Goal: Task Accomplishment & Management: Manage account settings

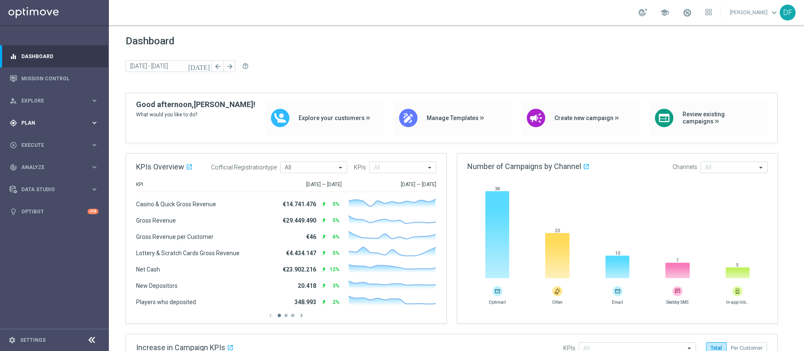
click at [39, 124] on span "Plan" at bounding box center [55, 123] width 69 height 5
click at [42, 144] on div "Target Groups" at bounding box center [65, 140] width 86 height 13
click at [43, 137] on link "Target Groups" at bounding box center [54, 140] width 65 height 7
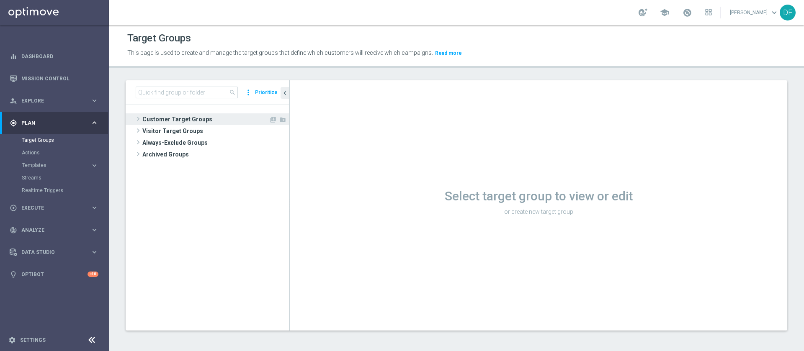
click at [178, 117] on span "Customer Target Groups" at bounding box center [205, 120] width 127 height 12
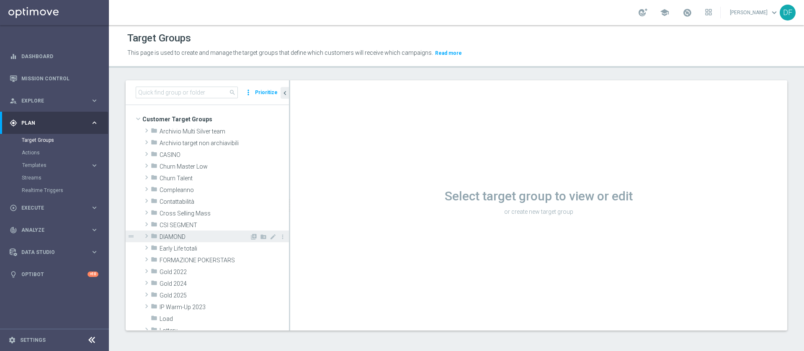
click at [178, 235] on span "DIAMOND" at bounding box center [205, 237] width 90 height 7
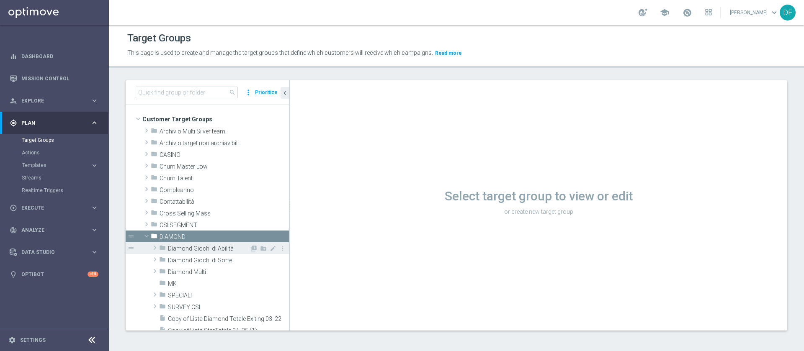
click at [181, 250] on span "Diamond Giochi di Abilità" at bounding box center [209, 249] width 82 height 7
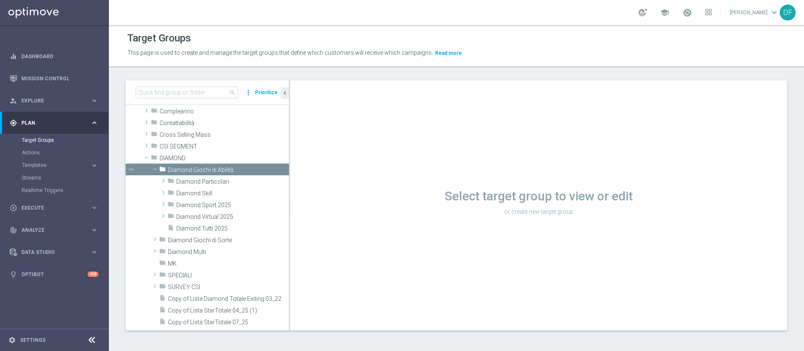
scroll to position [81, 0]
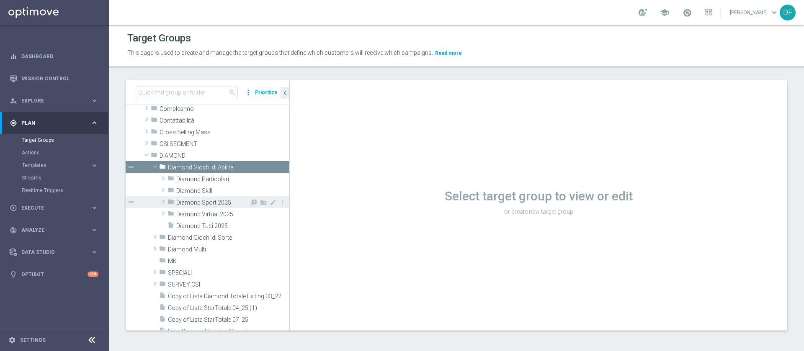
click at [208, 204] on span "Diamond Sport 2025" at bounding box center [212, 202] width 73 height 7
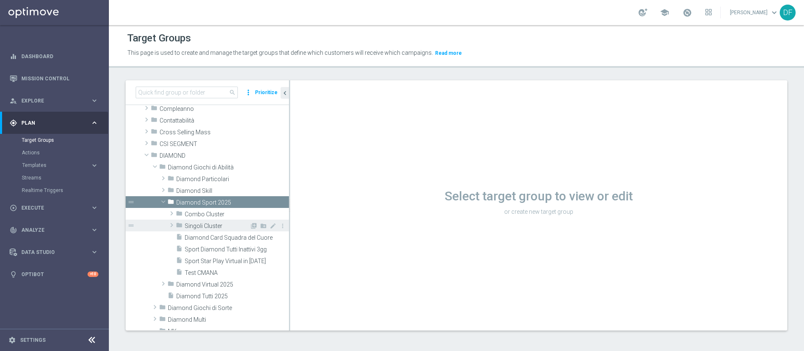
click at [200, 223] on span "Singoli Cluster" at bounding box center [217, 226] width 65 height 7
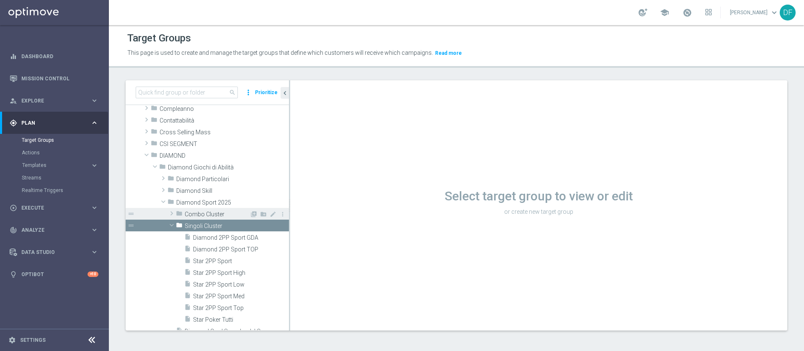
click at [201, 214] on span "Combo Cluster" at bounding box center [217, 214] width 65 height 7
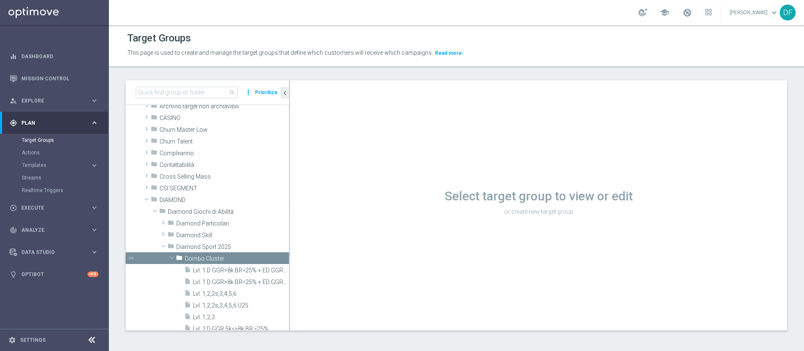
scroll to position [34, 0]
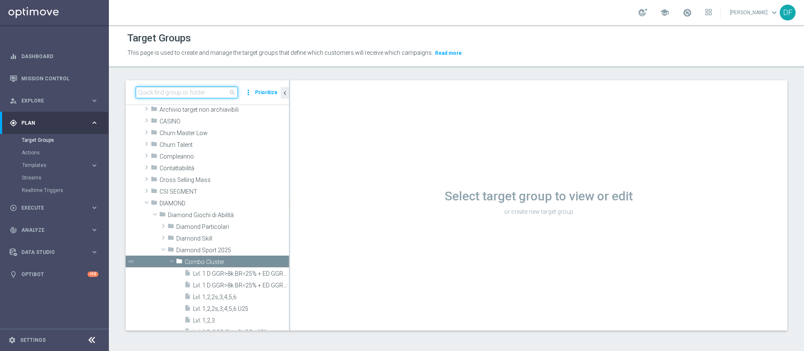
click at [173, 91] on input at bounding box center [187, 93] width 102 height 12
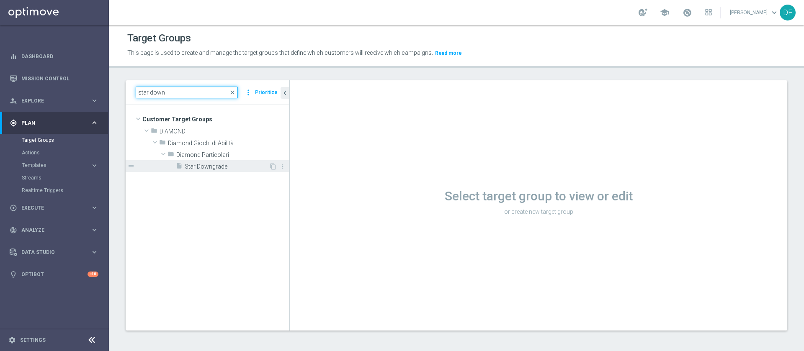
type input "star down"
click at [199, 168] on span "Star Downgrade" at bounding box center [227, 166] width 84 height 7
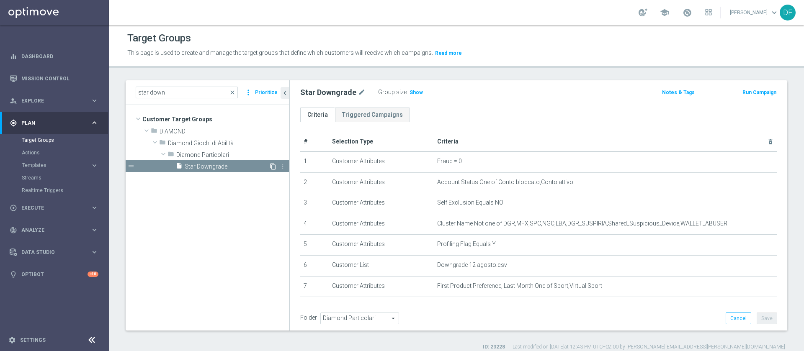
click at [273, 165] on icon "content_copy" at bounding box center [273, 166] width 7 height 7
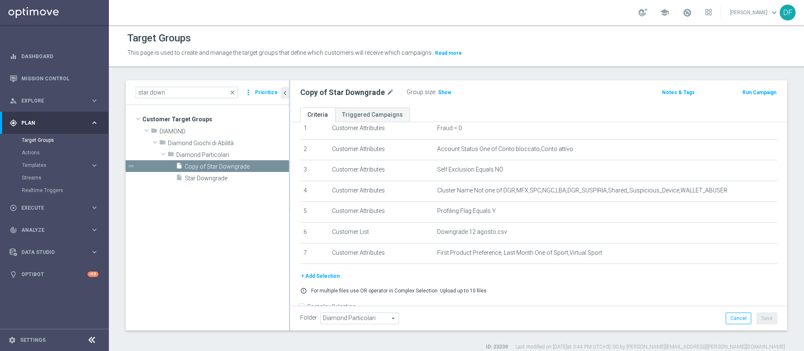
scroll to position [54, 0]
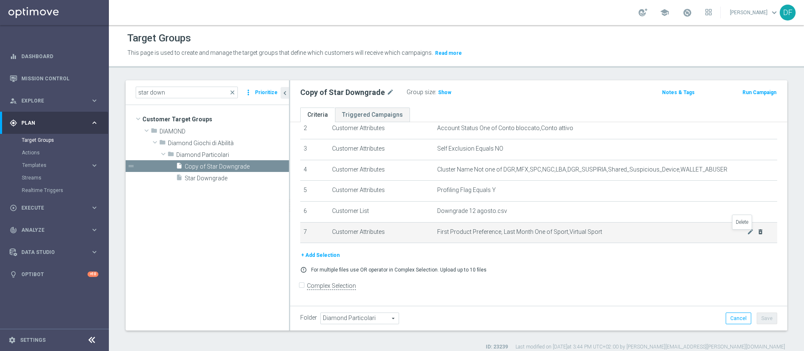
click at [757, 235] on icon "delete_forever" at bounding box center [760, 232] width 7 height 7
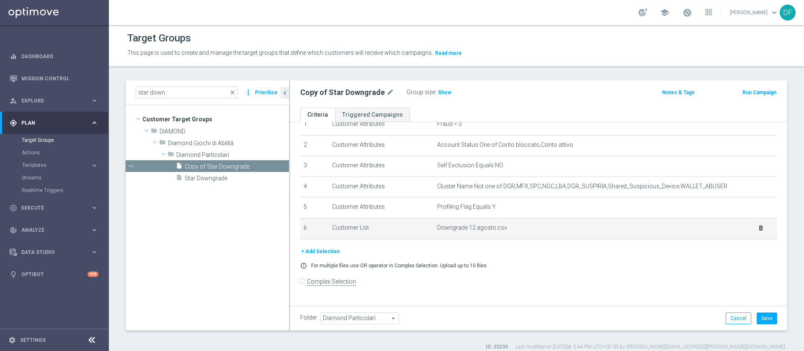
scroll to position [33, 0]
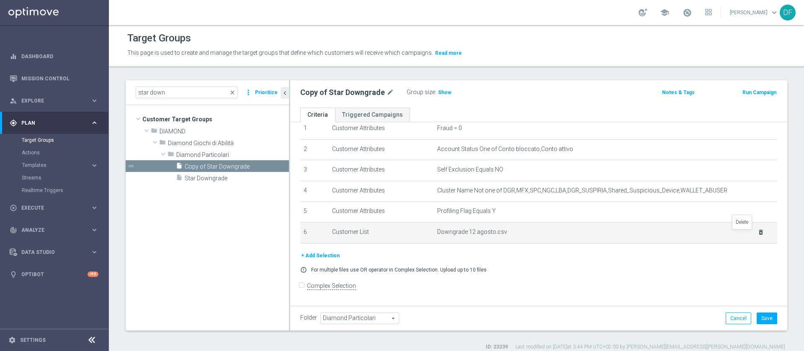
click at [758, 235] on icon "delete_forever" at bounding box center [761, 232] width 7 height 7
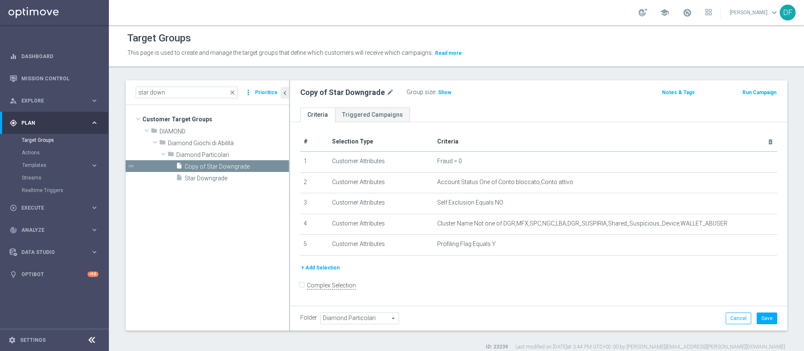
click at [320, 270] on button "+ Add Selection" at bounding box center [320, 268] width 40 height 9
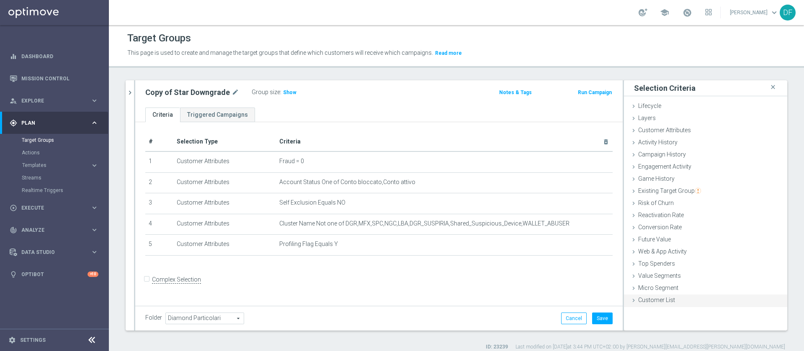
click at [642, 302] on span "Customer List" at bounding box center [656, 300] width 37 height 7
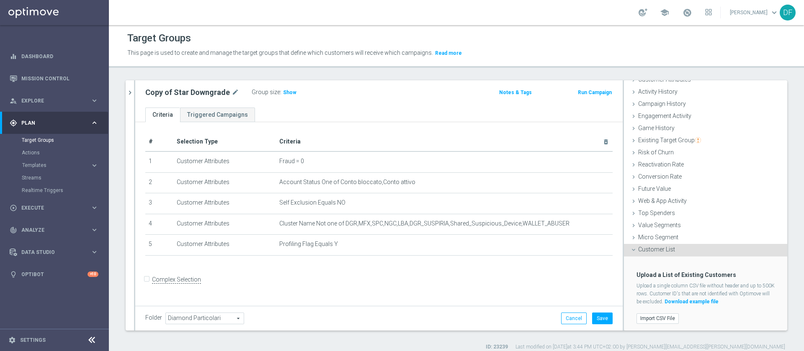
scroll to position [52, 0]
click at [638, 316] on label "Import CSV File" at bounding box center [658, 318] width 42 height 10
click at [0, 0] on input "Import CSV File" at bounding box center [0, 0] width 0 height 0
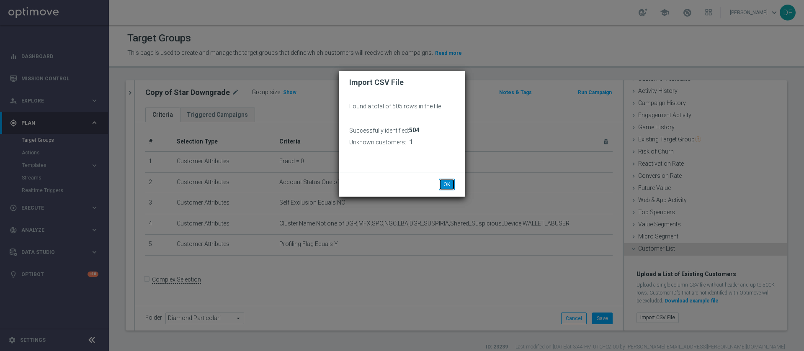
click at [444, 185] on button "OK" at bounding box center [447, 185] width 16 height 12
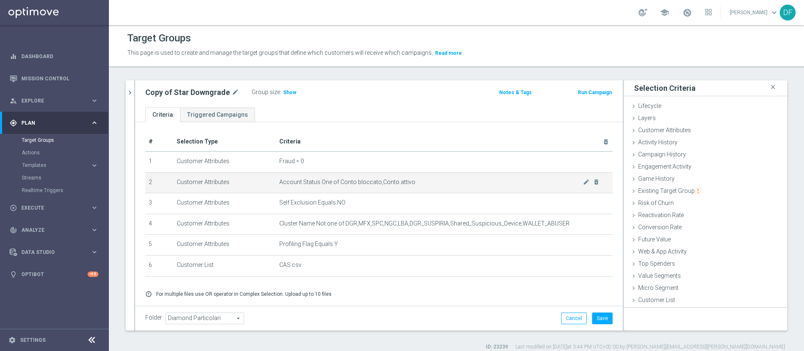
scroll to position [0, 0]
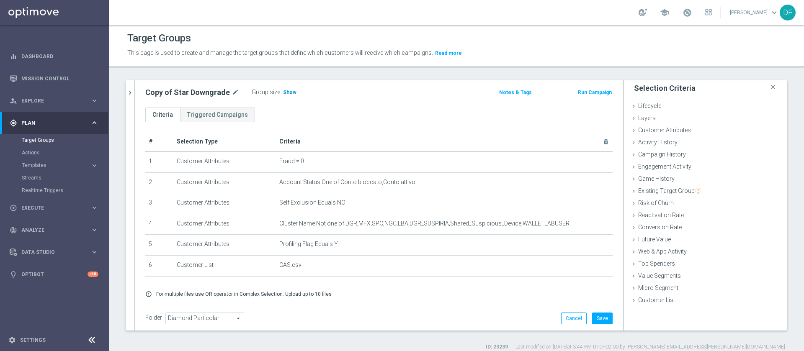
click at [283, 92] on span "Show" at bounding box center [289, 93] width 13 height 6
click at [233, 93] on icon "mode_edit" at bounding box center [236, 93] width 8 height 10
type input "Vip CC"
click at [406, 88] on div "Vip CC Group size : 435" at bounding box center [299, 93] width 320 height 13
click at [592, 318] on button "Save" at bounding box center [602, 319] width 21 height 12
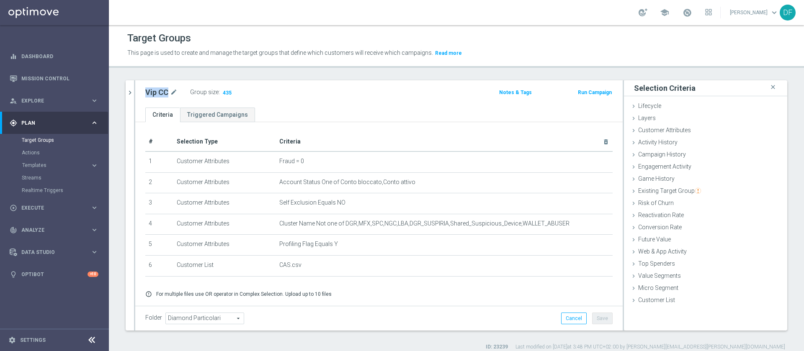
drag, startPoint x: 167, startPoint y: 91, endPoint x: 142, endPoint y: 91, distance: 25.6
click at [142, 91] on div "Vip CC mode_edit Group size : 435" at bounding box center [299, 93] width 320 height 13
copy h2 "Vip CC"
click at [386, 99] on div "Vip CC mode_edit Group size : 435" at bounding box center [299, 93] width 320 height 13
click at [225, 93] on span "435" at bounding box center [227, 94] width 10 height 8
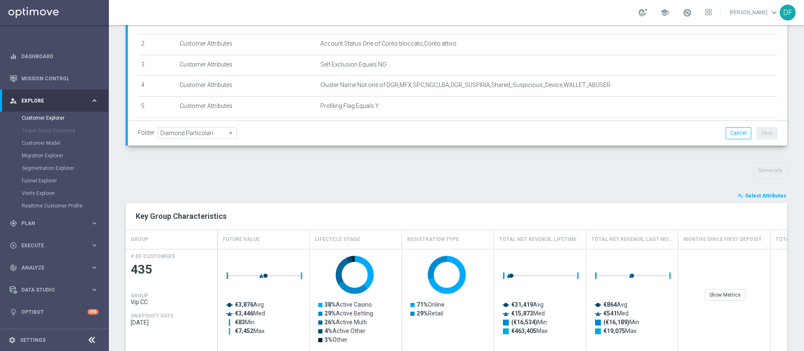
scroll to position [169, 0]
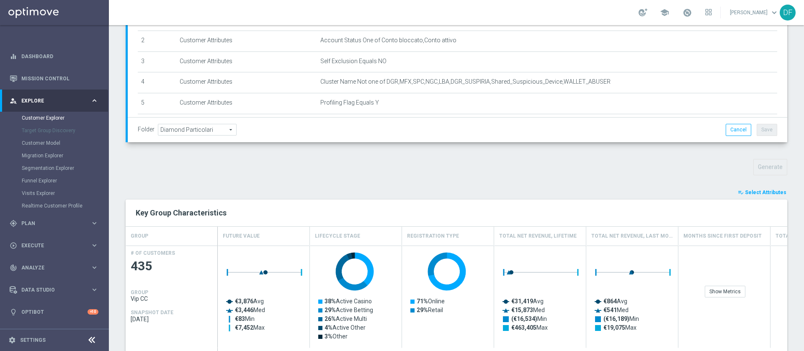
click at [759, 193] on span "Select Attributes" at bounding box center [765, 193] width 41 height 6
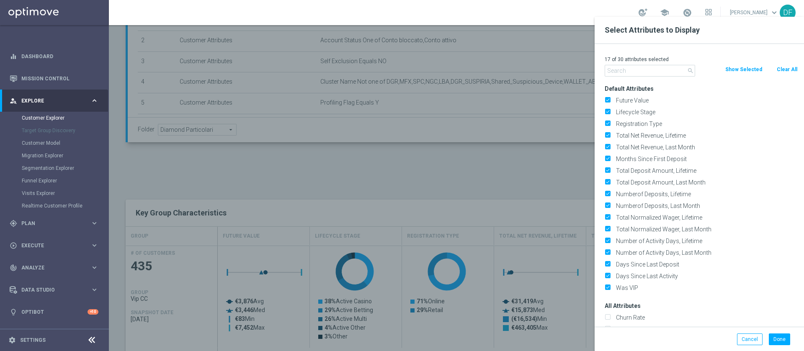
click at [782, 70] on button "Clear All" at bounding box center [787, 69] width 22 height 9
checkbox input "false"
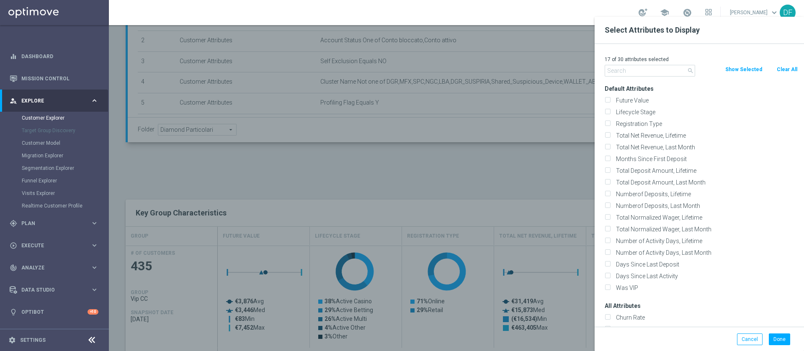
checkbox input "false"
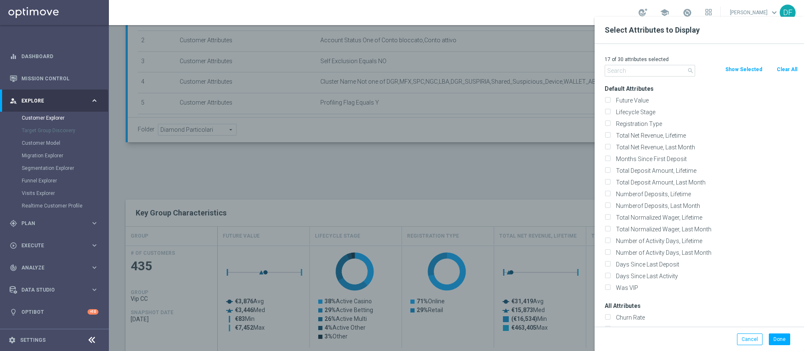
checkbox input "false"
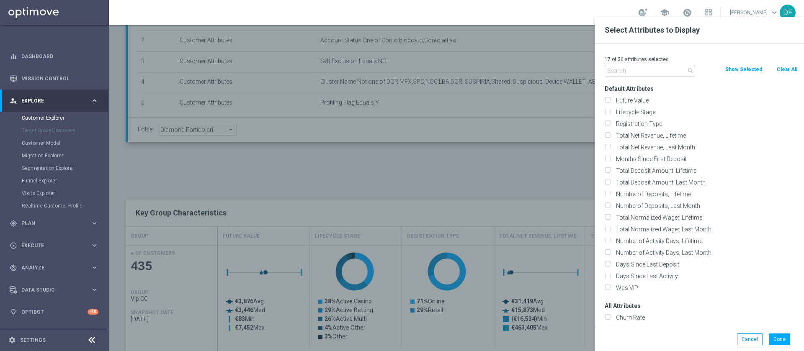
checkbox input "false"
click at [623, 70] on input "text" at bounding box center [650, 71] width 90 height 12
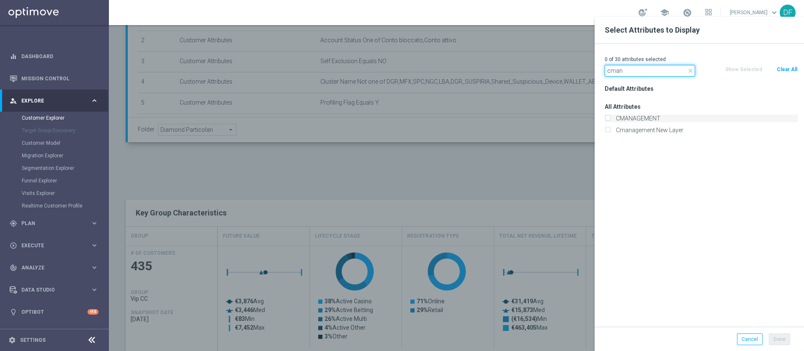
type input "cman"
click at [607, 120] on input "CMANAGEMENT" at bounding box center [607, 119] width 5 height 5
checkbox input "true"
click at [778, 339] on button "Done" at bounding box center [779, 340] width 21 height 12
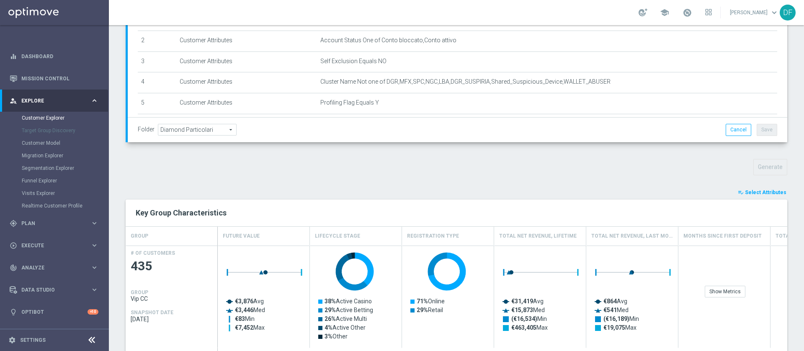
type input "Search"
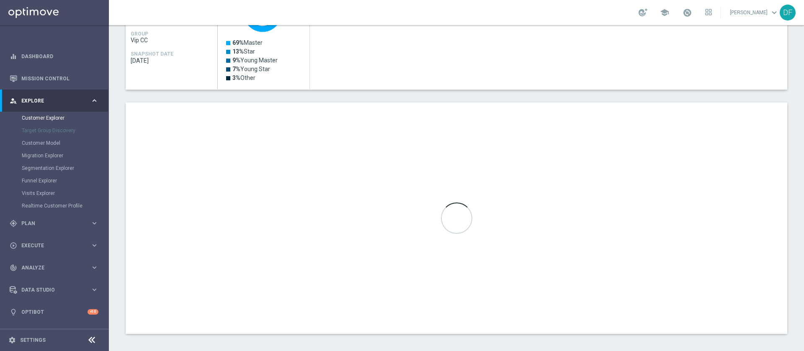
scroll to position [432, 0]
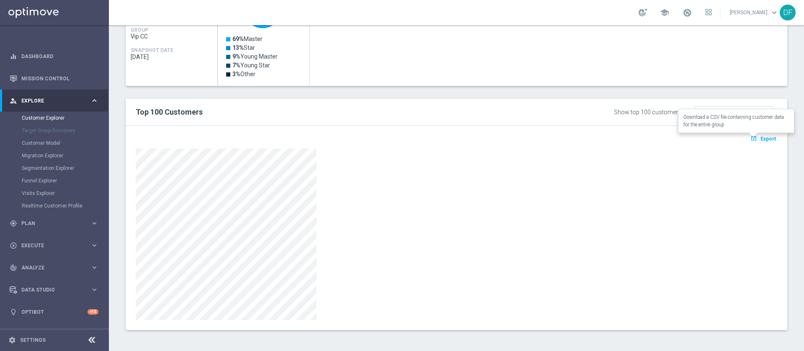
click at [761, 137] on span "Export" at bounding box center [769, 139] width 16 height 6
click at [454, 222] on div at bounding box center [457, 235] width 642 height 172
